Goal: Navigation & Orientation: Find specific page/section

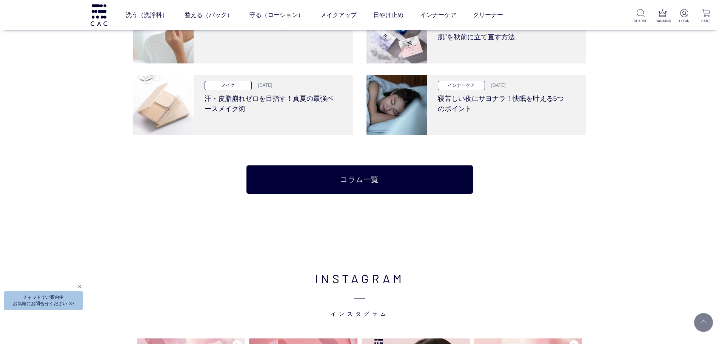
scroll to position [1624, 0]
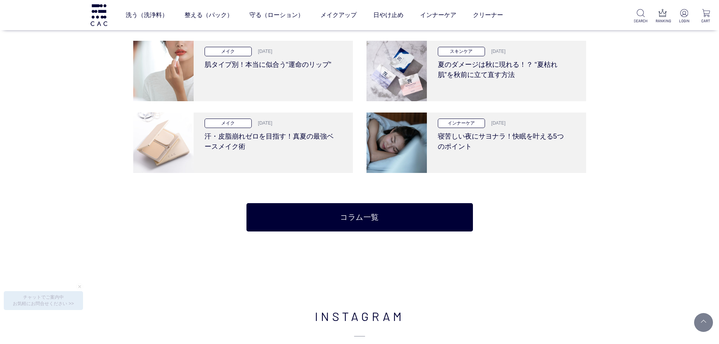
drag, startPoint x: 2, startPoint y: 276, endPoint x: 87, endPoint y: 308, distance: 90.7
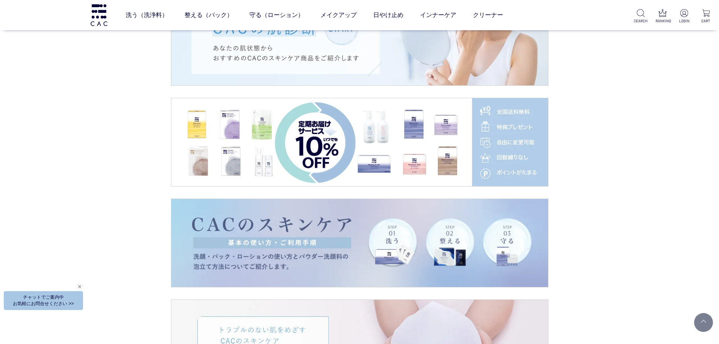
scroll to position [1171, 0]
